Goal: Task Accomplishment & Management: Manage account settings

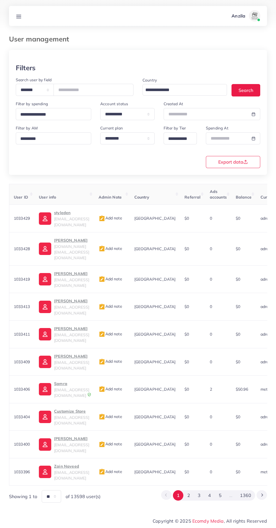
click at [21, 16] on line at bounding box center [19, 16] width 5 height 0
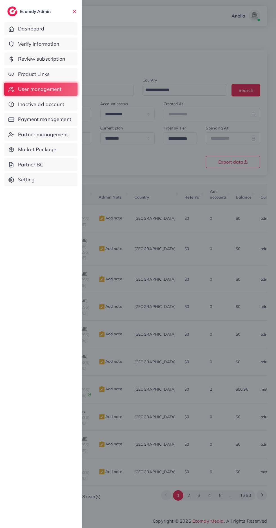
click at [43, 72] on span "Product Links" at bounding box center [34, 73] width 32 height 7
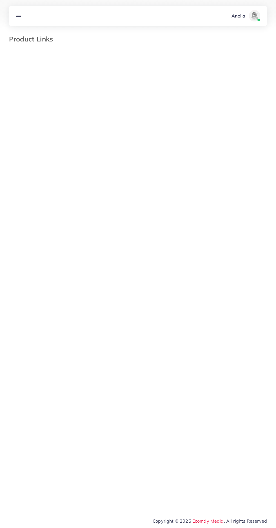
select select "*********"
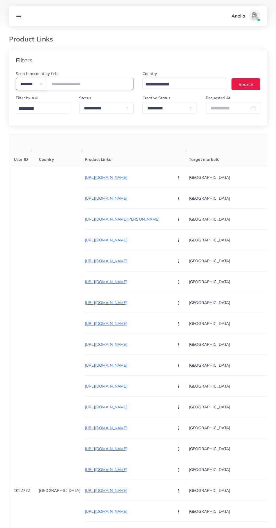
click at [36, 84] on select "**********" at bounding box center [31, 84] width 31 height 12
select select "*****"
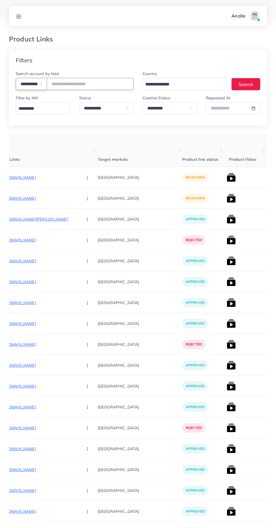
scroll to position [0, 94]
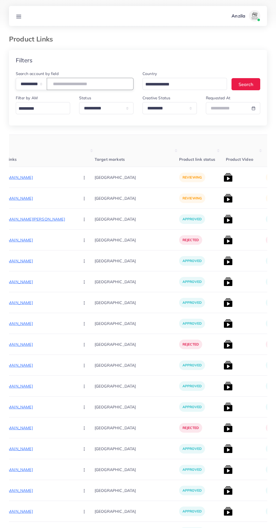
paste input "**********"
type input "**********"
click at [204, 60] on div "Filters" at bounding box center [138, 60] width 258 height 21
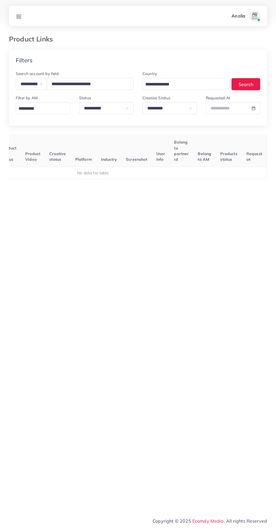
scroll to position [0, 88]
click at [177, 109] on select "**********" at bounding box center [170, 108] width 54 height 12
select select
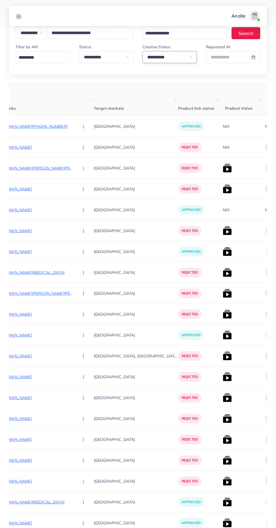
scroll to position [0, 0]
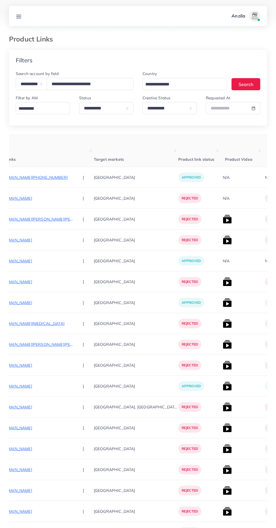
click at [42, 197] on p "https://degitalimporium.store/products/garlic-crusher-onion-chopper-multipeler-…" at bounding box center [32, 198] width 85 height 7
click at [18, 15] on line at bounding box center [19, 15] width 5 height 0
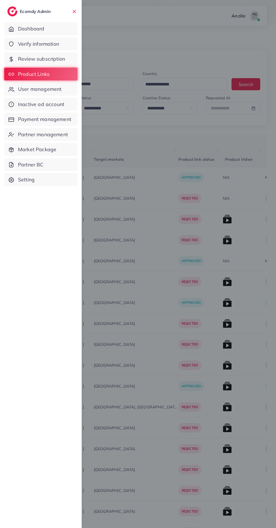
click at [34, 44] on span "Verify information" at bounding box center [38, 43] width 41 height 7
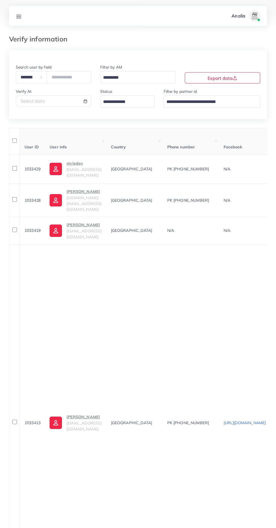
click at [108, 101] on input "Search for option" at bounding box center [124, 102] width 46 height 9
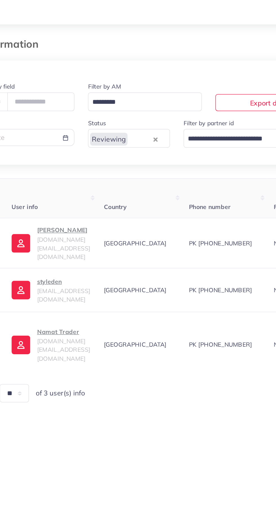
click at [79, 236] on span "namattraders.pk@gmail.com" at bounding box center [84, 241] width 35 height 17
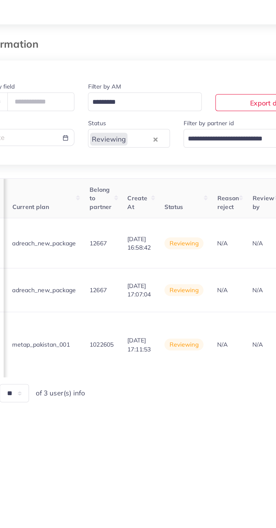
scroll to position [0, 665]
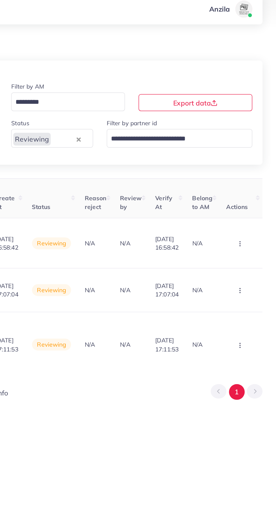
click at [247, 239] on button "button" at bounding box center [253, 238] width 20 height 13
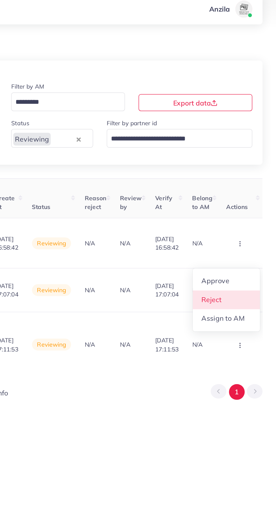
click at [255, 205] on link "Reject" at bounding box center [243, 208] width 45 height 12
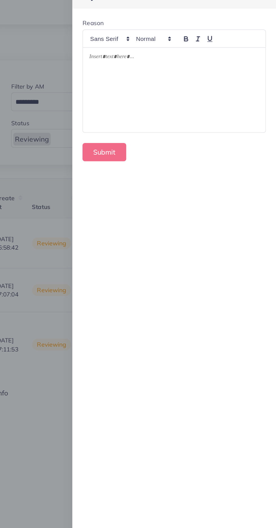
click at [169, 72] on div at bounding box center [208, 69] width 121 height 56
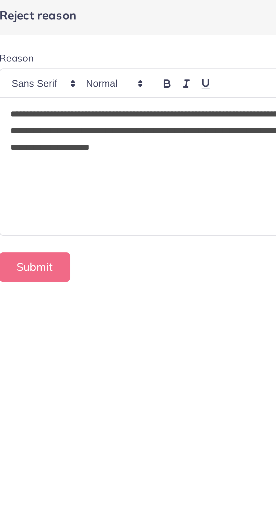
scroll to position [0, 0]
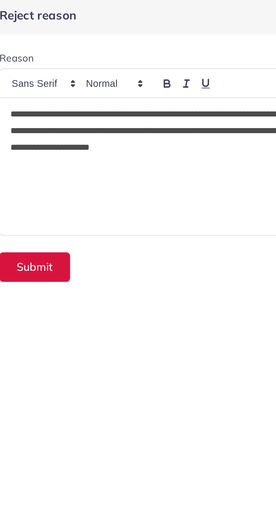
click at [165, 109] on button "Submit" at bounding box center [162, 111] width 29 height 12
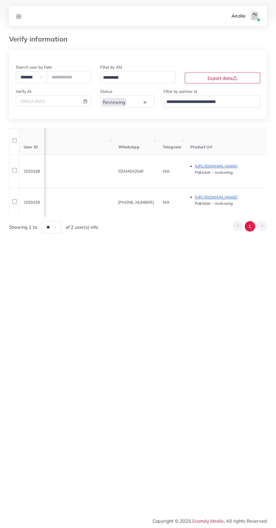
scroll to position [0, 228]
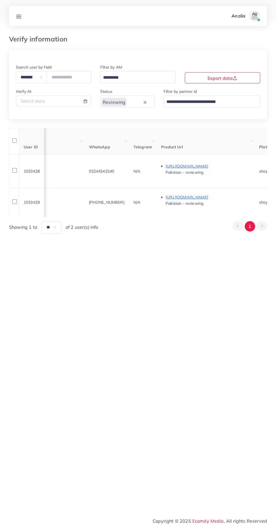
copy span "03244542540"
copy span "+923258654419"
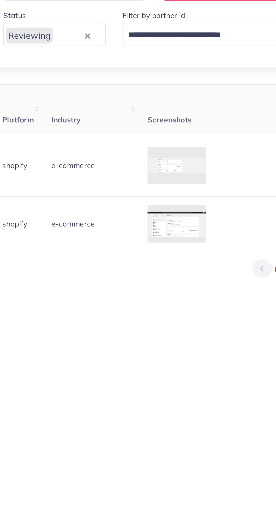
scroll to position [0, 409]
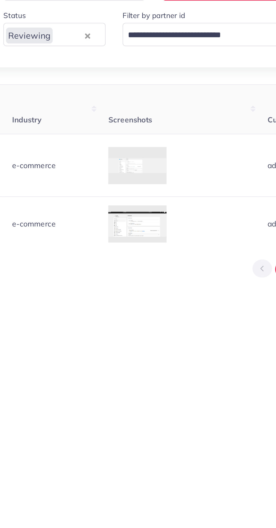
click at [0, 0] on div at bounding box center [0, 0] width 0 height 0
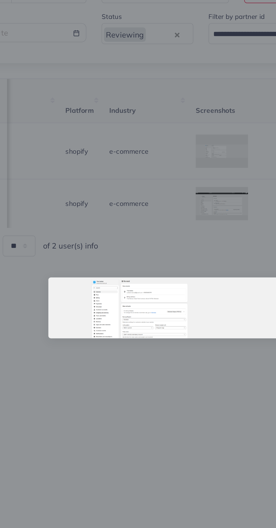
click at [124, 319] on div at bounding box center [138, 264] width 276 height 528
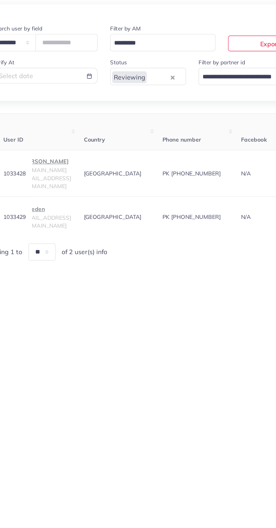
scroll to position [0, 0]
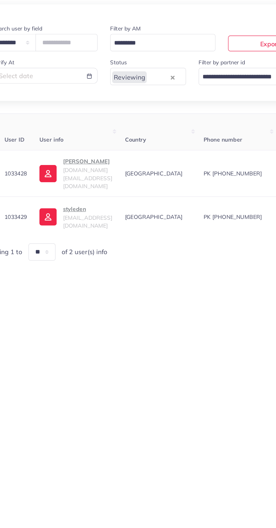
click at [78, 172] on span "cstheherbal.pk@gmail.com" at bounding box center [84, 174] width 35 height 17
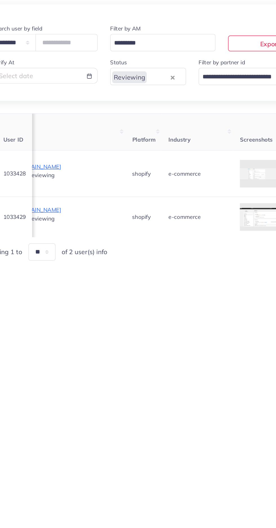
scroll to position [0, 373]
click at [0, 0] on div at bounding box center [0, 0] width 0 height 0
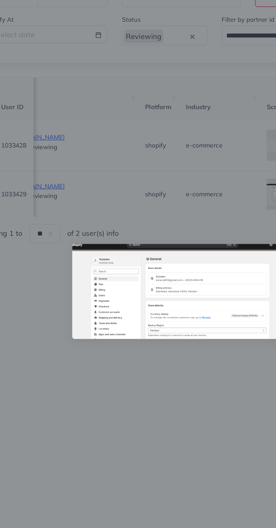
click at [111, 340] on div at bounding box center [138, 264] width 276 height 528
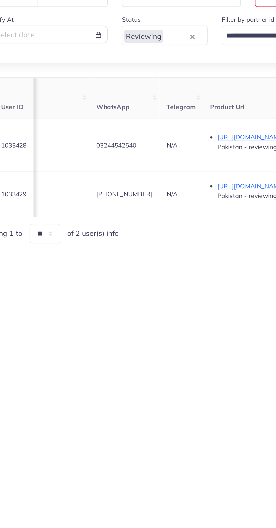
scroll to position [0, 0]
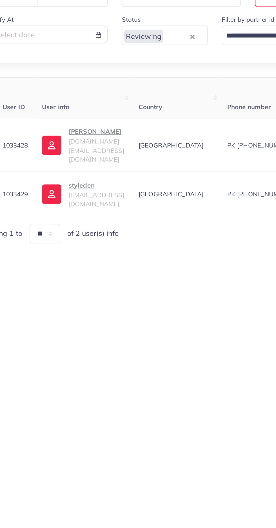
click at [81, 200] on span "[EMAIL_ADDRESS][DOMAIN_NAME]" at bounding box center [84, 205] width 35 height 11
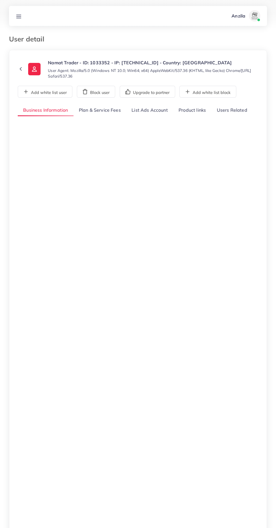
select select "********"
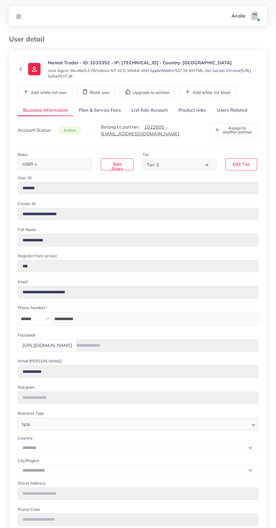
click at [241, 111] on link "Users Related" at bounding box center [231, 110] width 41 height 12
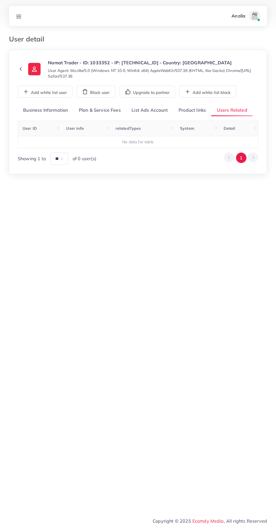
click at [190, 112] on link "Product links" at bounding box center [192, 110] width 38 height 12
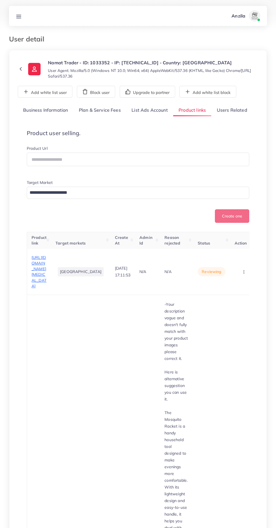
click at [45, 274] on span "https://namattrader.store/products/2-in-1-electric-eyebrow-trimmer-facial-hair-…" at bounding box center [39, 272] width 15 height 34
click at [244, 272] on circle "button" at bounding box center [244, 272] width 0 height 0
click at [226, 304] on span "Reject" at bounding box center [232, 301] width 14 height 6
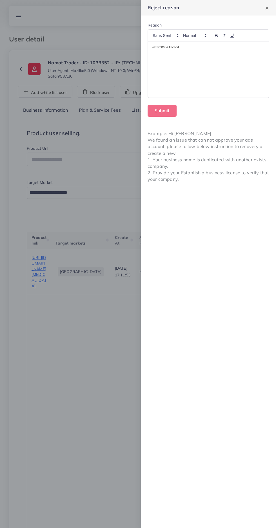
click at [160, 71] on div at bounding box center [208, 69] width 121 height 56
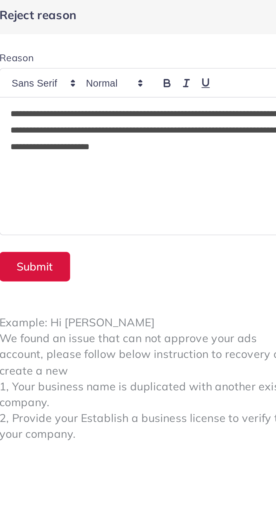
click at [165, 110] on button "Submit" at bounding box center [162, 111] width 29 height 12
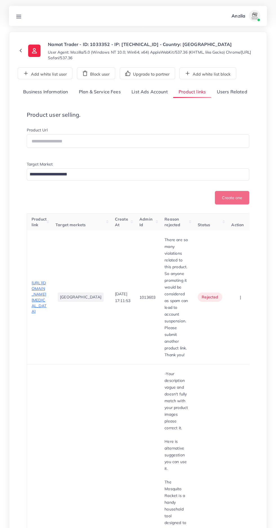
scroll to position [18, 0]
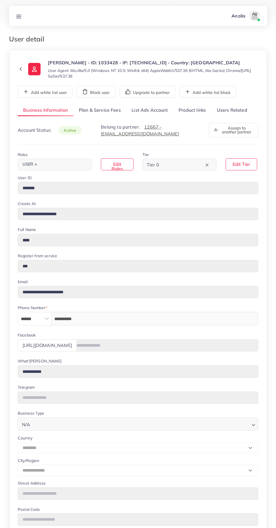
select select "********"
click at [232, 110] on link "Users Related" at bounding box center [231, 110] width 41 height 12
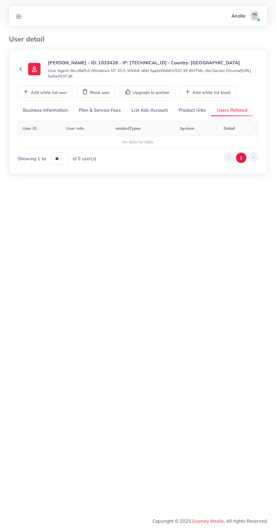
click at [194, 111] on link "Product links" at bounding box center [192, 110] width 38 height 12
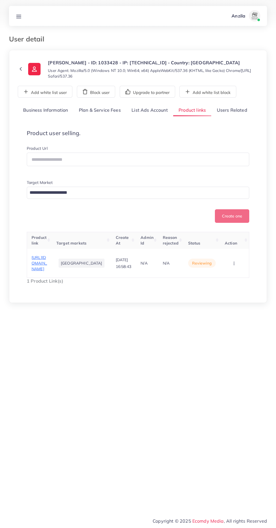
click at [43, 272] on span "[URL][DOMAIN_NAME]" at bounding box center [40, 263] width 16 height 17
click at [234, 265] on circle "button" at bounding box center [234, 264] width 0 height 0
click at [224, 248] on span "Reject" at bounding box center [222, 246] width 14 height 6
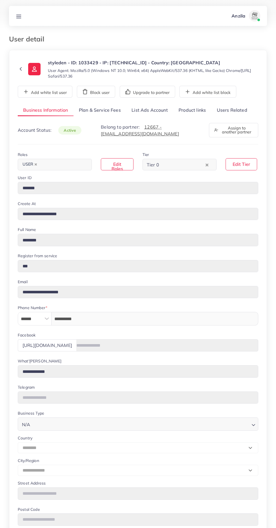
select select "********"
click at [240, 109] on link "Users Related" at bounding box center [231, 110] width 41 height 12
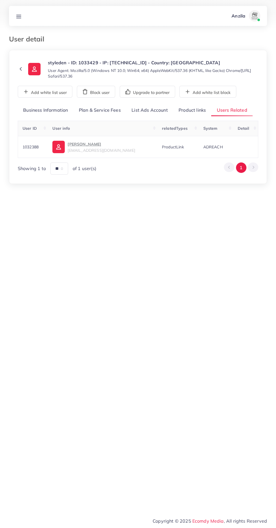
click at [189, 110] on link "Product links" at bounding box center [192, 110] width 38 height 12
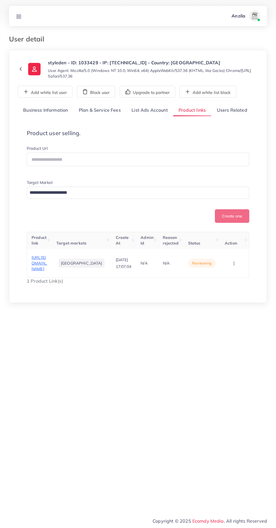
click at [231, 110] on link "Users Related" at bounding box center [231, 110] width 41 height 12
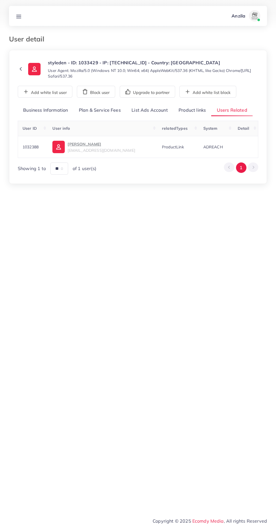
click at [97, 149] on span "sohailakbar560@gmail.com" at bounding box center [101, 150] width 67 height 5
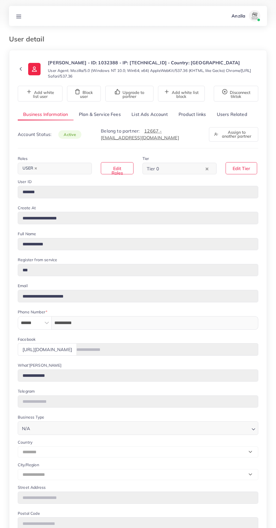
select select "********"
click at [197, 115] on link "Product links" at bounding box center [192, 114] width 38 height 12
